Goal: Complete application form

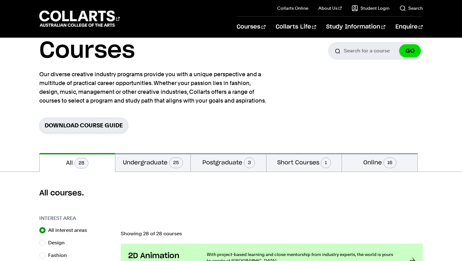
scroll to position [24, 0]
click at [145, 169] on button "Undergraduate 25" at bounding box center [152, 163] width 75 height 19
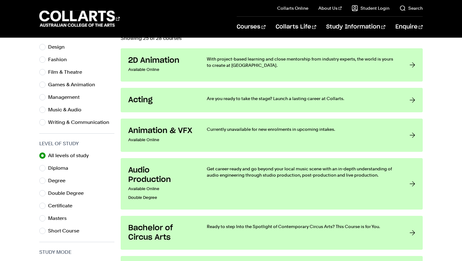
scroll to position [220, 0]
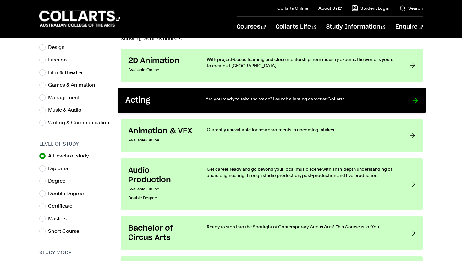
click at [158, 101] on h3 "Acting" at bounding box center [158, 101] width 67 height 10
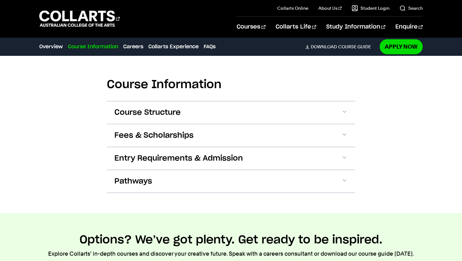
scroll to position [464, 0]
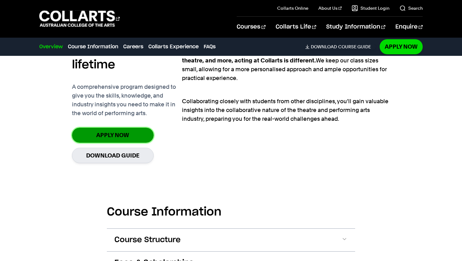
click at [128, 142] on link "Apply Now" at bounding box center [113, 135] width 82 height 15
click at [134, 136] on link "Apply Now" at bounding box center [113, 135] width 82 height 15
click at [130, 131] on link "Apply Now" at bounding box center [113, 135] width 82 height 15
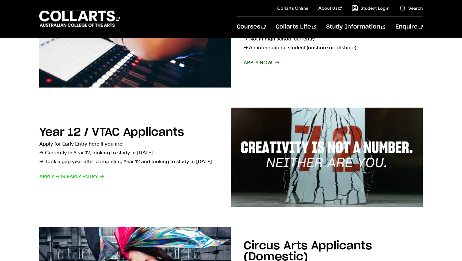
scroll to position [169, 0]
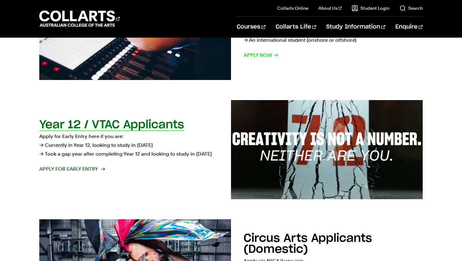
click at [100, 168] on span "Apply for Early Entry" at bounding box center [71, 169] width 65 height 9
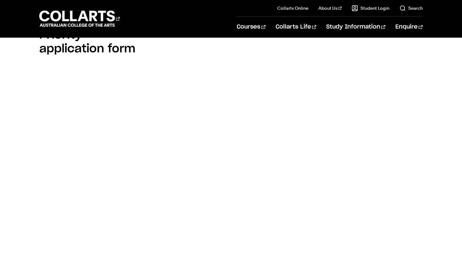
scroll to position [447, 0]
click at [147, 135] on div "Priority application form" at bounding box center [94, 168] width 110 height 281
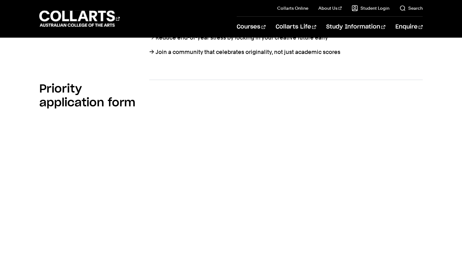
scroll to position [390, 0]
